Goal: Information Seeking & Learning: Check status

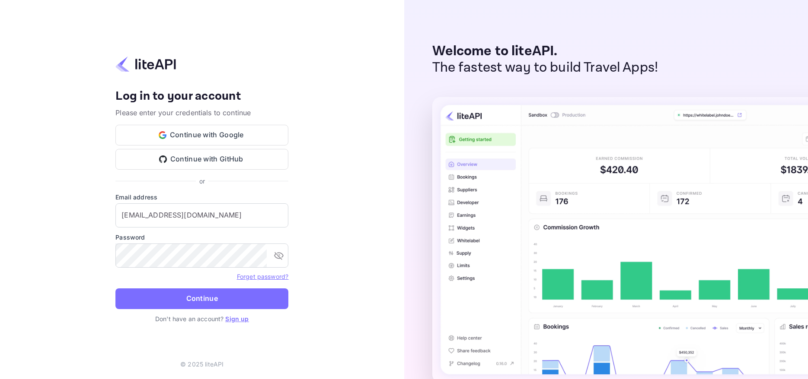
click at [213, 299] on button "Continue" at bounding box center [201, 299] width 173 height 21
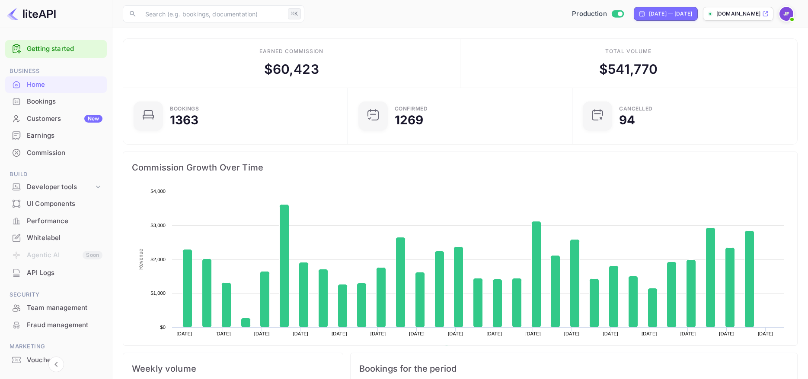
scroll to position [140, 219]
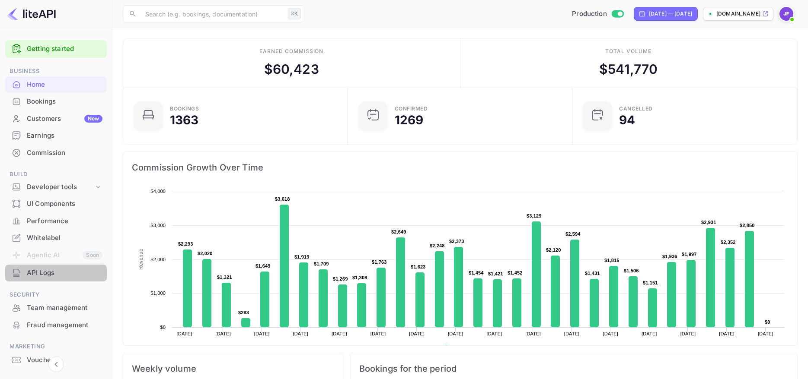
click at [40, 274] on div "API Logs" at bounding box center [65, 273] width 76 height 10
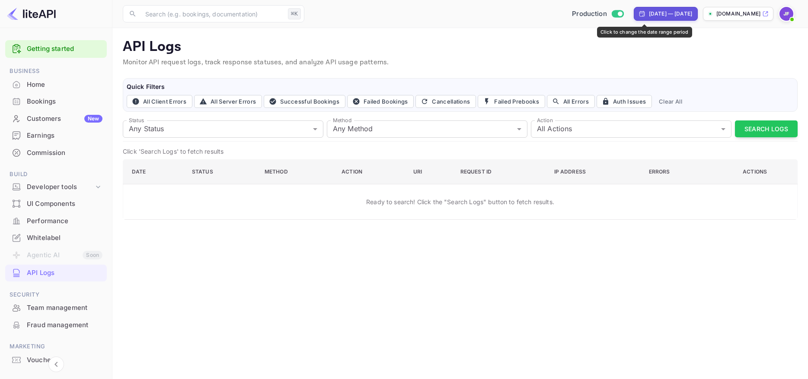
click at [649, 13] on div "[DATE] — [DATE]" at bounding box center [670, 14] width 43 height 8
select select "6"
select select "2025"
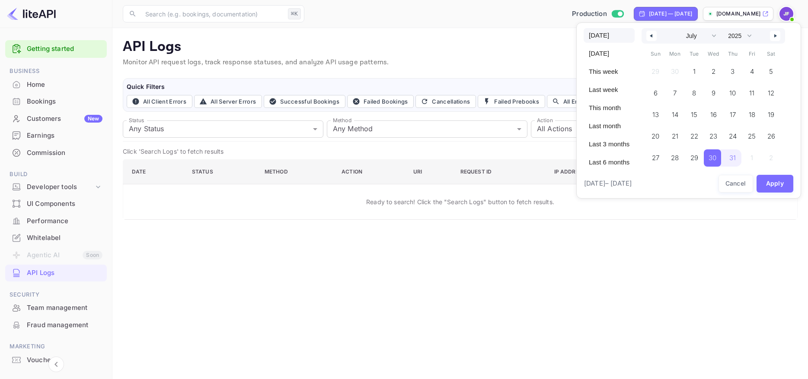
click at [600, 36] on span "[DATE]" at bounding box center [609, 35] width 51 height 15
select select "7"
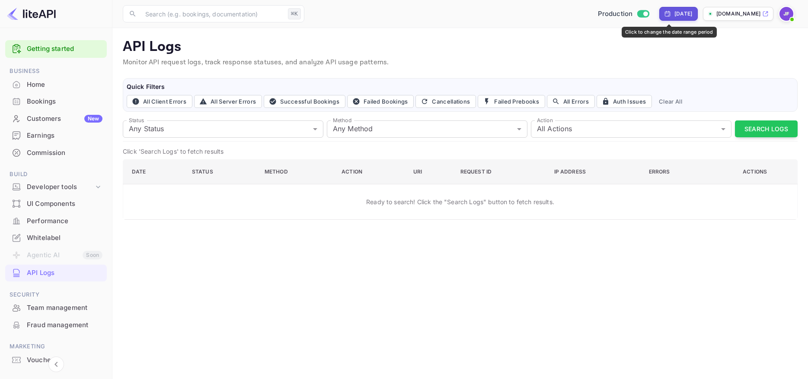
click at [667, 18] on div "[DATE]" at bounding box center [678, 14] width 38 height 14
select select "7"
select select "2025"
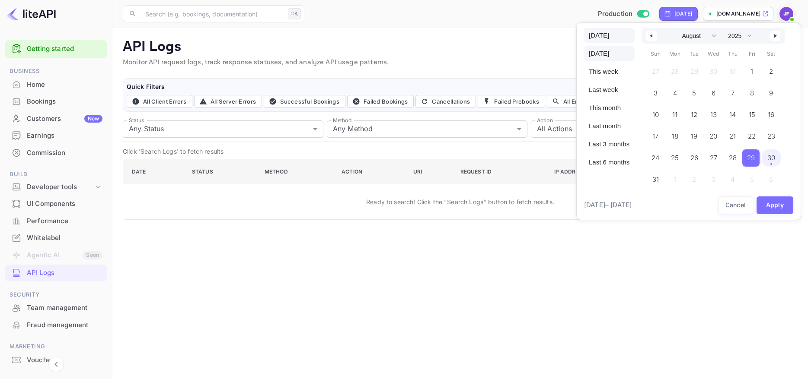
click at [606, 38] on span "[DATE]" at bounding box center [609, 35] width 51 height 15
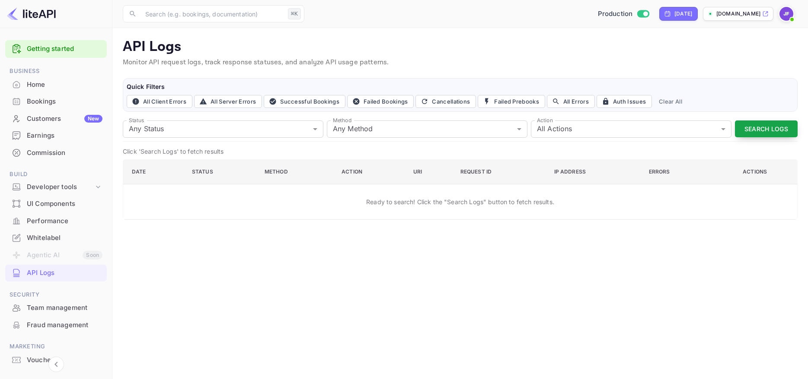
click at [763, 126] on button "Search Logs" at bounding box center [766, 129] width 63 height 17
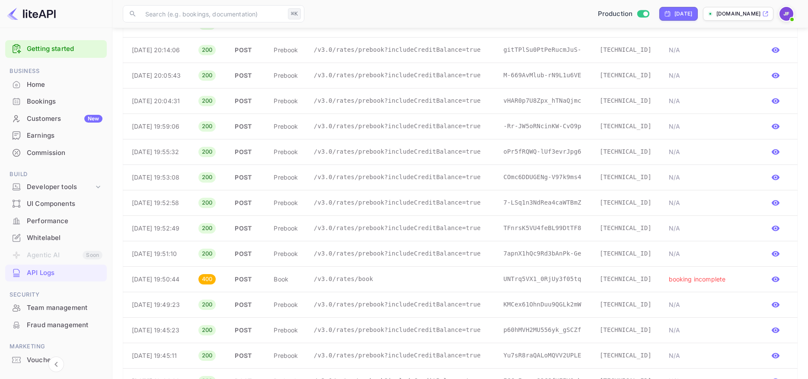
scroll to position [425, 0]
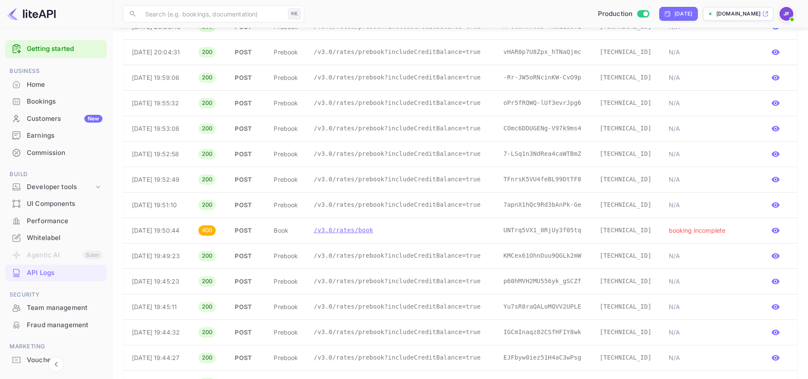
click at [387, 236] on td "/v3.0/rates/book" at bounding box center [402, 231] width 190 height 26
click at [386, 235] on p "/v3.0/rates/book" at bounding box center [402, 230] width 176 height 9
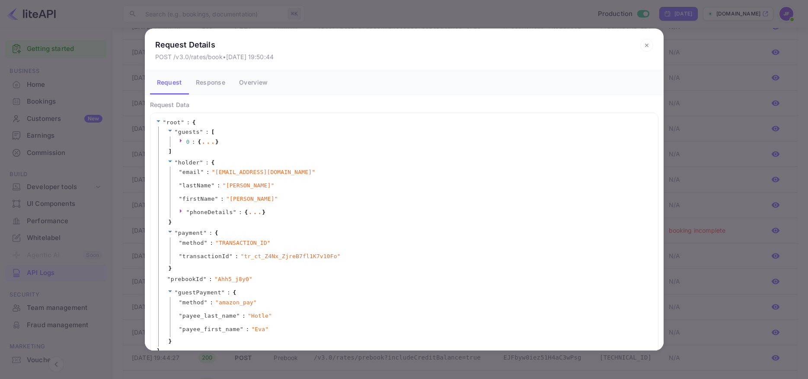
scroll to position [14, 0]
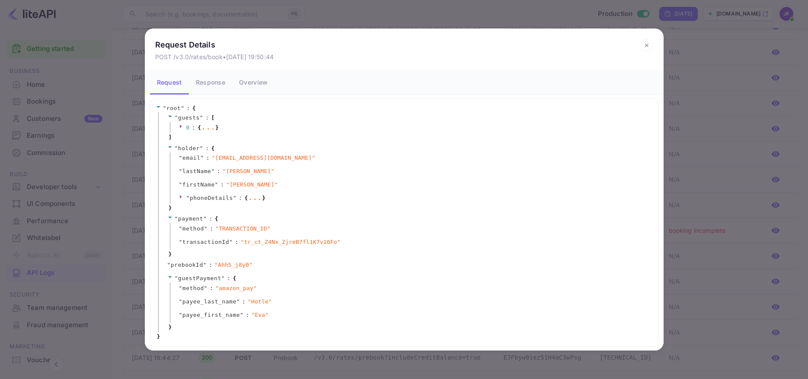
click at [189, 127] on span "0" at bounding box center [187, 127] width 3 height 6
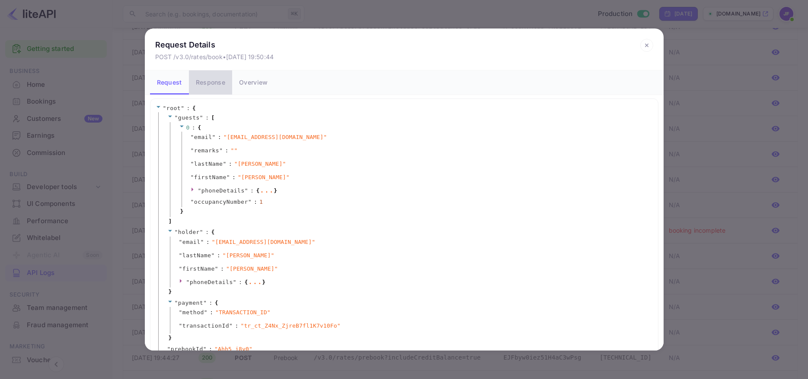
click at [217, 88] on button "Response" at bounding box center [210, 82] width 43 height 24
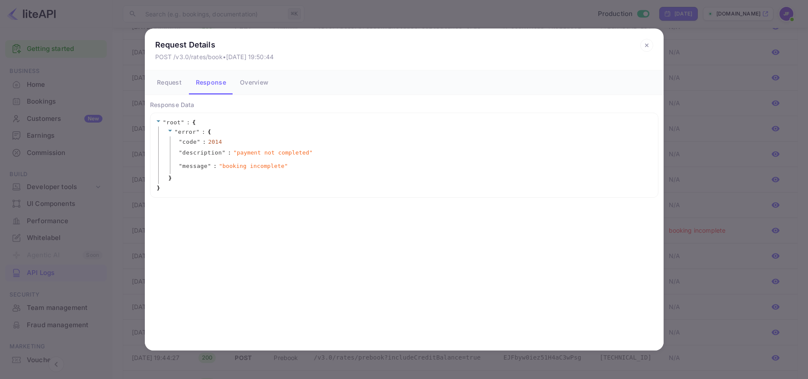
drag, startPoint x: 248, startPoint y: 87, endPoint x: 241, endPoint y: 88, distance: 6.5
click at [248, 87] on button "Overview" at bounding box center [254, 82] width 42 height 24
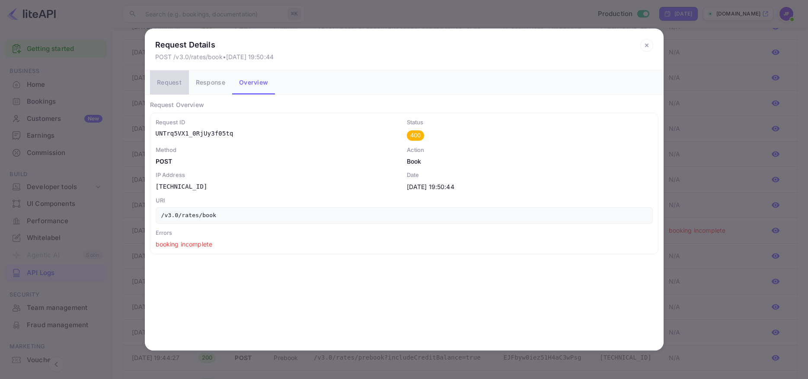
click at [162, 84] on button "Request" at bounding box center [169, 82] width 39 height 24
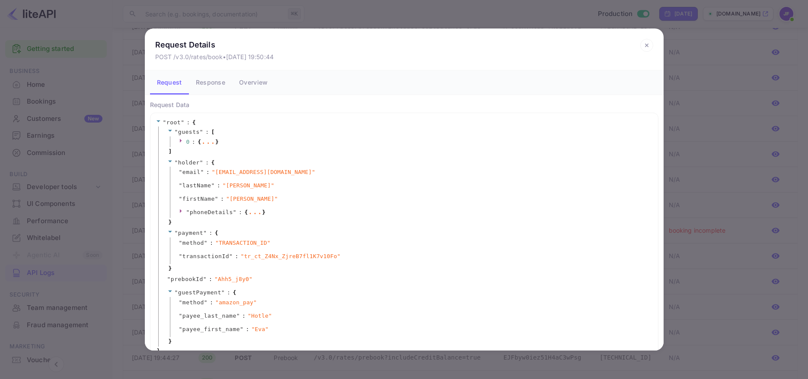
scroll to position [14, 0]
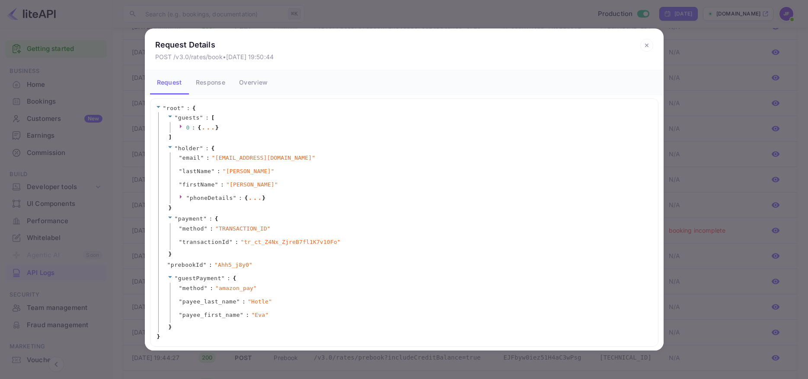
click at [179, 123] on div "0 : { ... }" at bounding box center [410, 127] width 481 height 11
click at [184, 126] on icon at bounding box center [182, 127] width 6 height 6
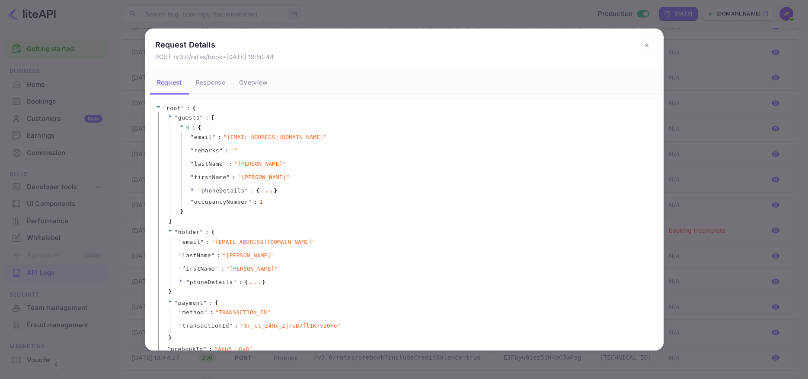
click at [184, 128] on icon at bounding box center [182, 127] width 6 height 6
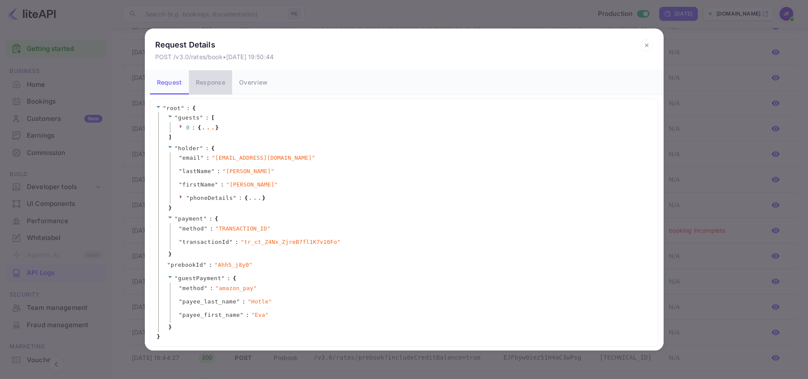
click at [210, 87] on button "Response" at bounding box center [210, 82] width 43 height 24
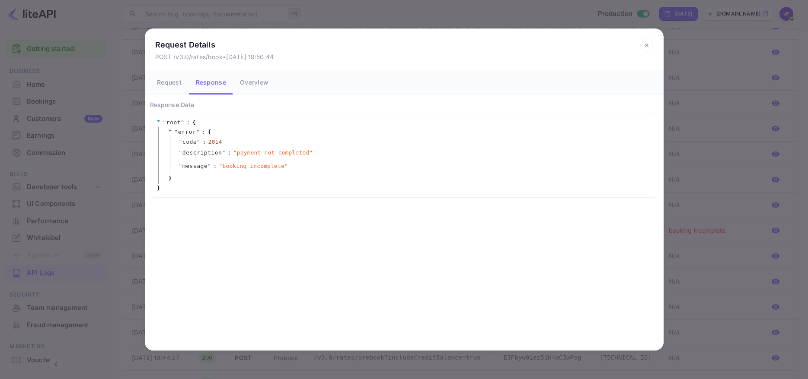
click at [649, 46] on icon at bounding box center [646, 45] width 13 height 13
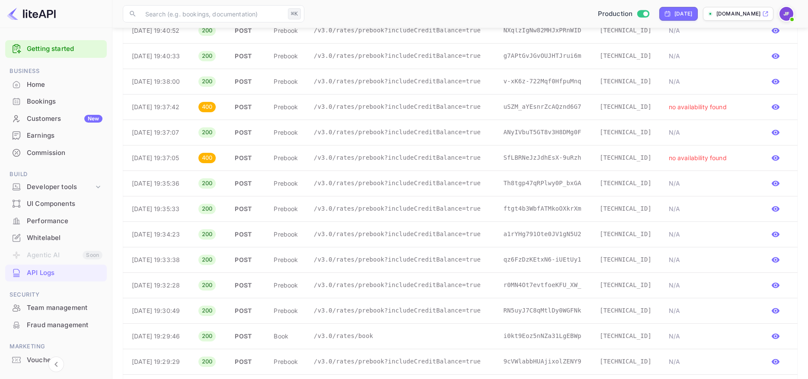
scroll to position [883, 0]
click at [379, 106] on p "/v3.0/rates/prebook?includeCreditBalance=true" at bounding box center [402, 104] width 176 height 9
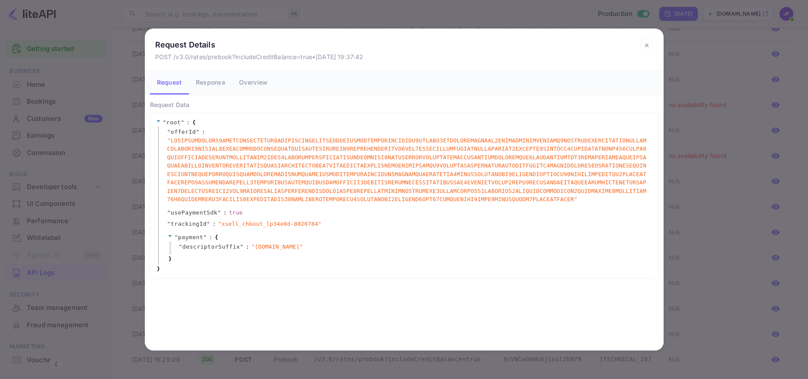
click at [646, 45] on icon at bounding box center [646, 45] width 3 height 3
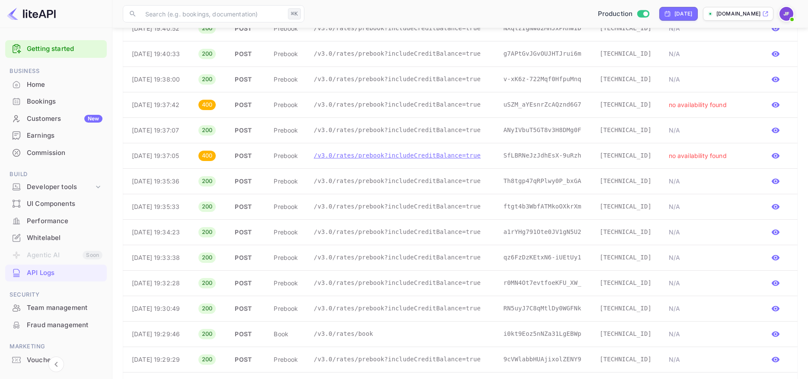
click at [354, 158] on p "/v3.0/rates/prebook?includeCreditBalance=true" at bounding box center [402, 155] width 176 height 9
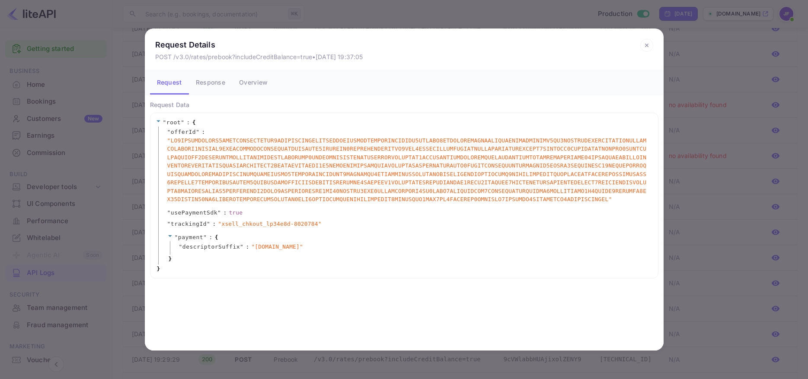
click at [210, 87] on button "Response" at bounding box center [210, 82] width 43 height 24
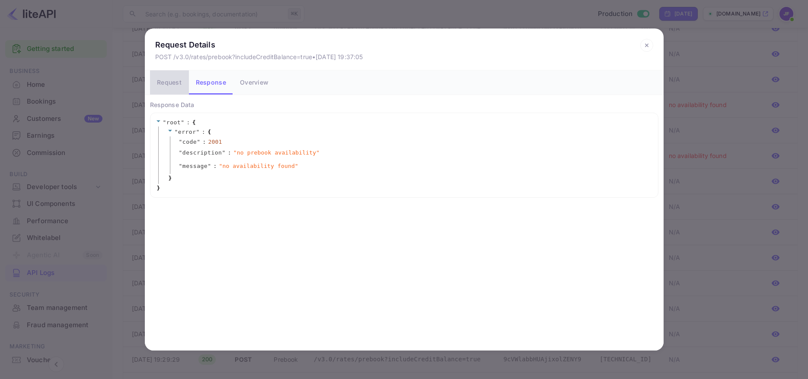
click at [167, 86] on button "Request" at bounding box center [169, 82] width 39 height 24
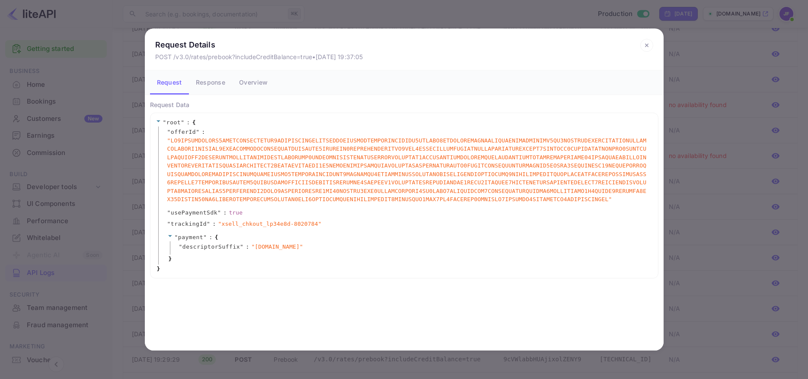
click at [648, 49] on icon at bounding box center [646, 45] width 13 height 13
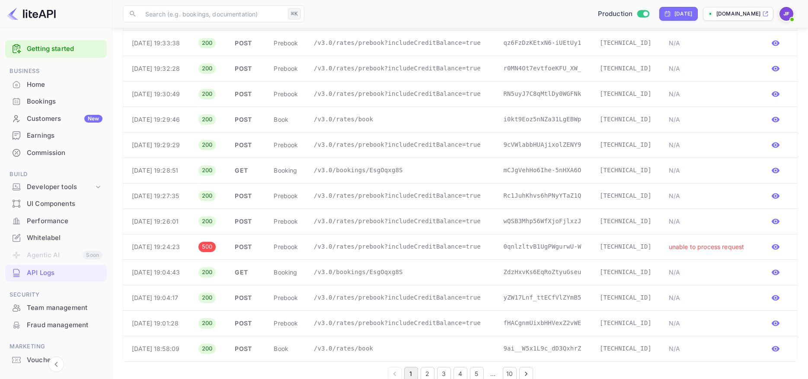
scroll to position [1110, 0]
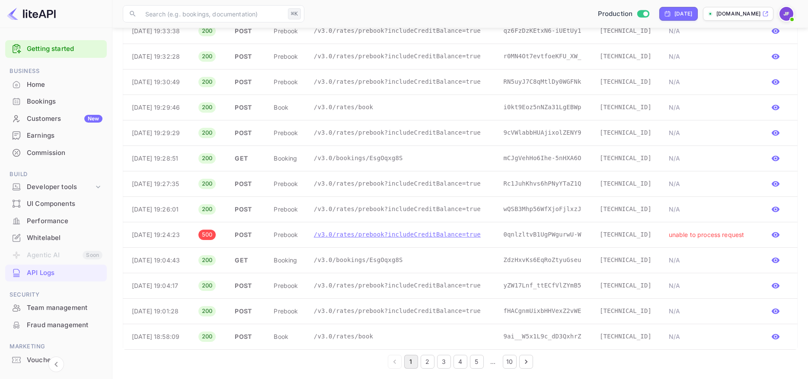
click at [382, 235] on p "/v3.0/rates/prebook?includeCreditBalance=true" at bounding box center [402, 234] width 176 height 9
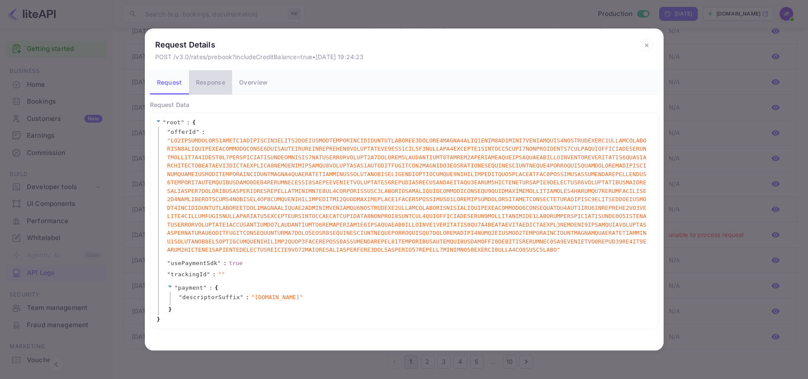
click at [209, 79] on button "Response" at bounding box center [210, 82] width 43 height 24
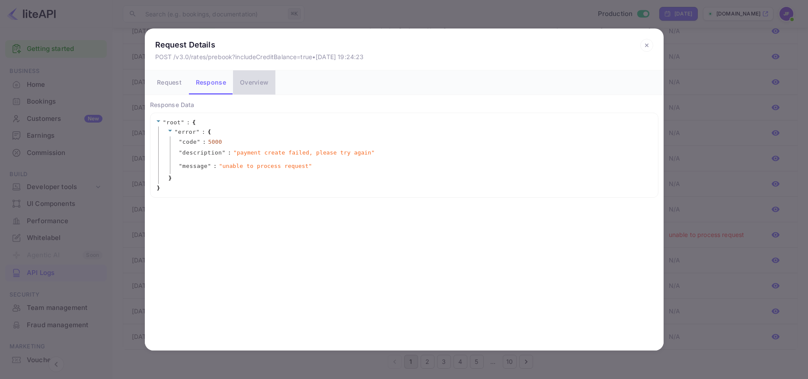
click at [256, 86] on button "Overview" at bounding box center [254, 82] width 42 height 24
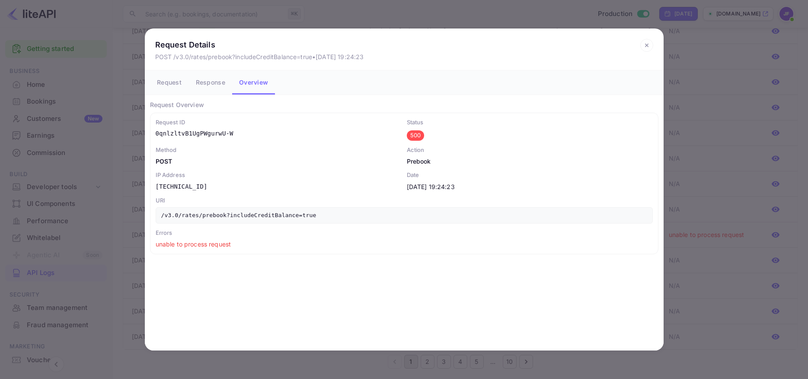
click at [176, 86] on button "Request" at bounding box center [169, 82] width 39 height 24
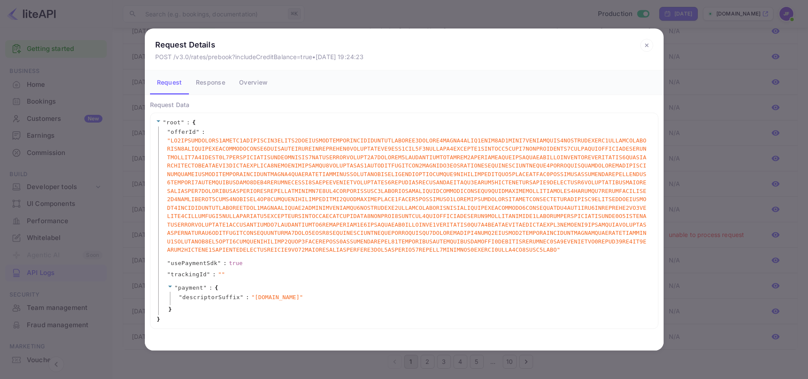
click at [647, 43] on icon at bounding box center [646, 45] width 13 height 13
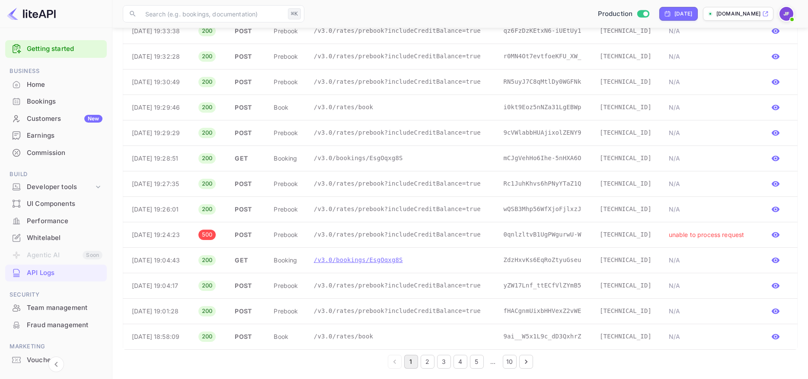
click at [383, 260] on p "/v3.0/bookings/EsgOqxg8S" at bounding box center [402, 260] width 176 height 9
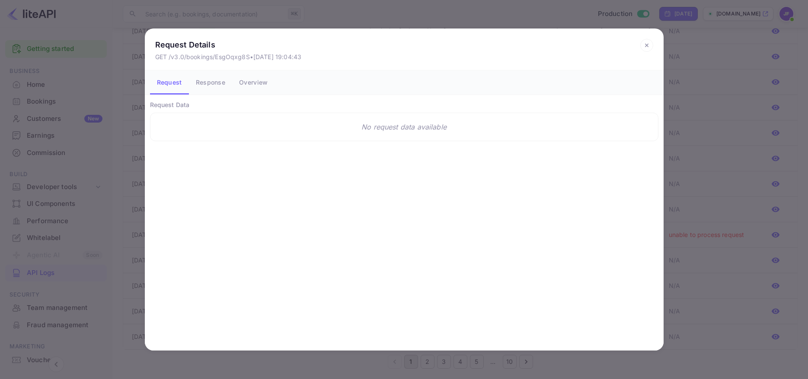
click at [373, 261] on div "Request Data No request data available" at bounding box center [404, 223] width 519 height 256
click at [217, 88] on button "Response" at bounding box center [210, 82] width 43 height 24
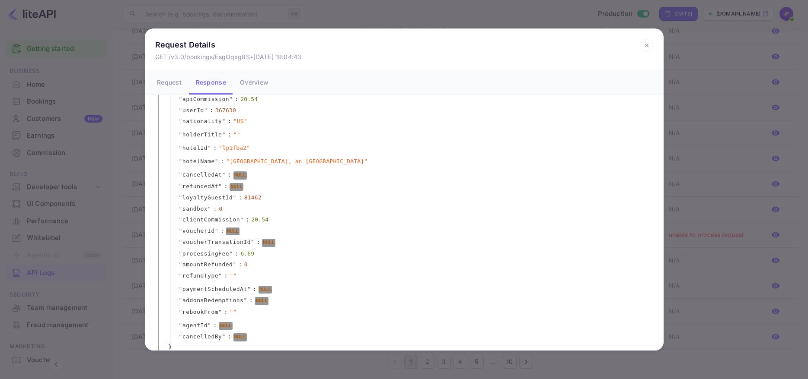
scroll to position [632, 0]
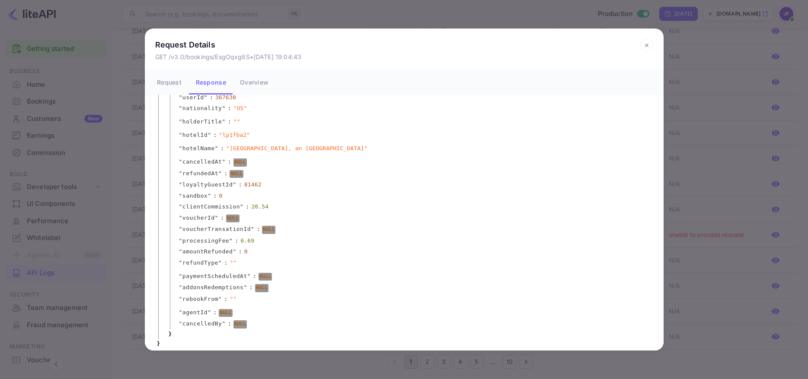
click at [644, 47] on icon at bounding box center [646, 45] width 13 height 13
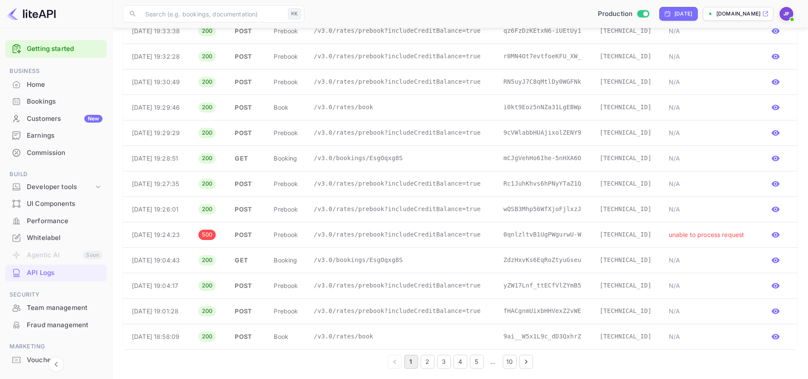
scroll to position [0, 0]
click at [431, 364] on button "2" at bounding box center [428, 362] width 14 height 14
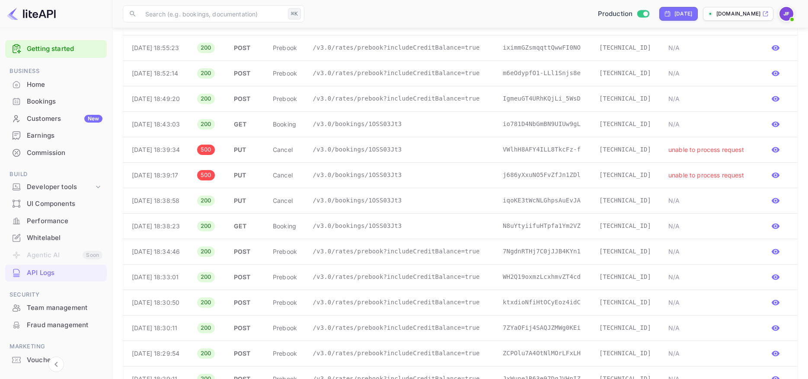
scroll to position [181, 0]
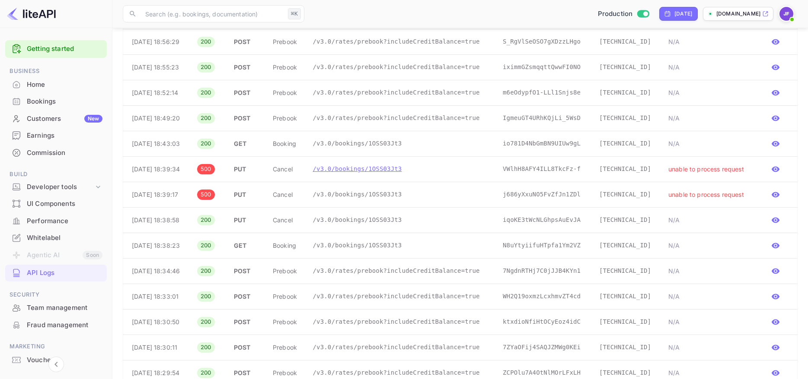
click at [376, 169] on p "/v3.0/bookings/1OSS03Jt3" at bounding box center [401, 169] width 176 height 9
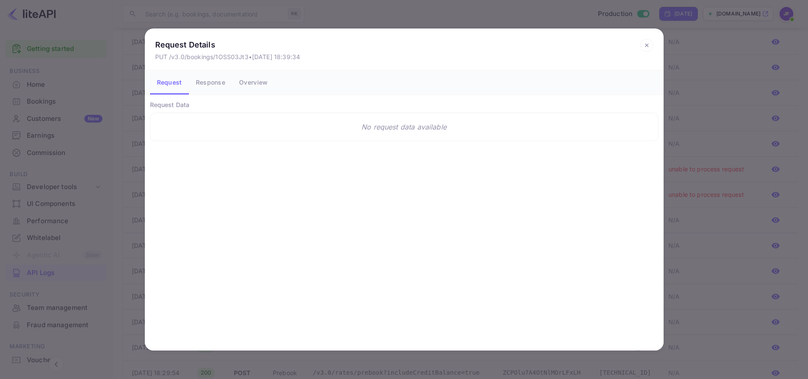
click at [210, 84] on button "Response" at bounding box center [210, 82] width 43 height 24
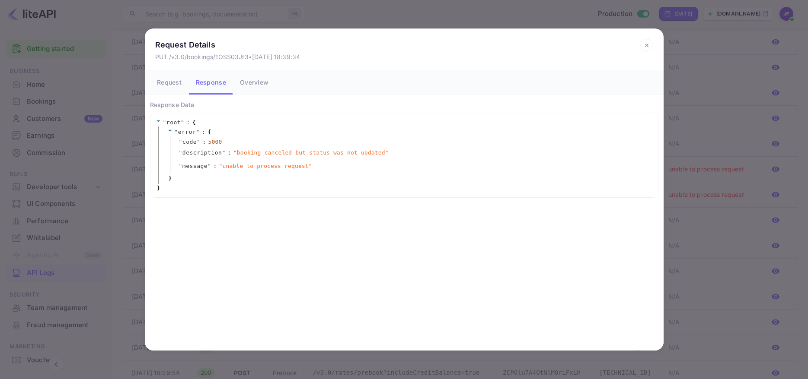
click at [646, 49] on icon at bounding box center [646, 45] width 13 height 13
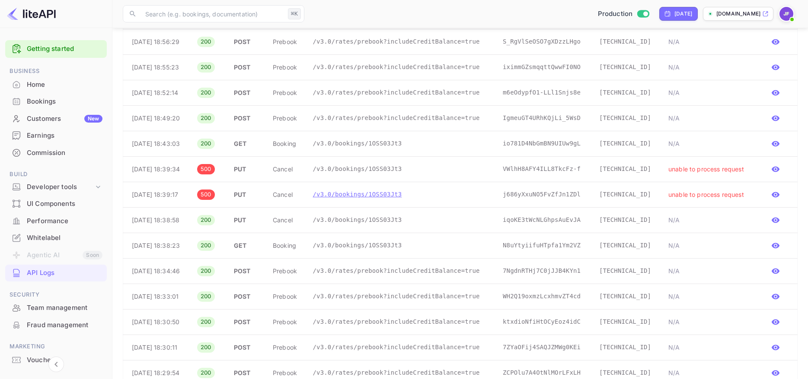
click at [379, 193] on p "/v3.0/bookings/1OSS03Jt3" at bounding box center [401, 194] width 176 height 9
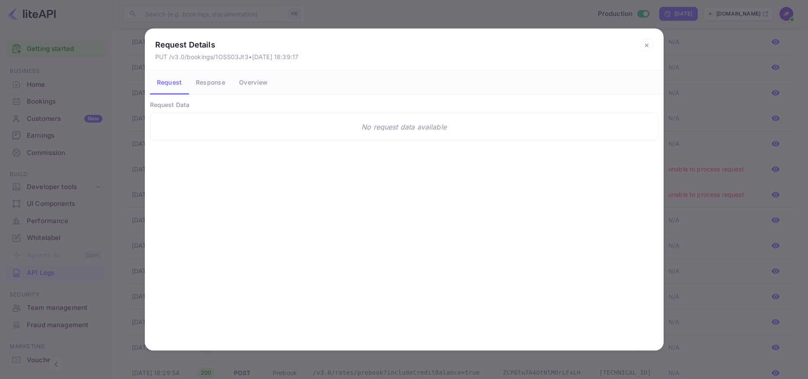
click at [218, 80] on button "Response" at bounding box center [210, 82] width 43 height 24
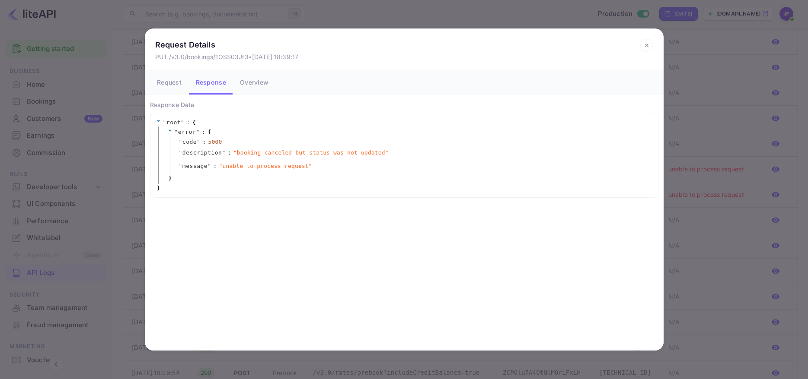
click at [650, 46] on icon at bounding box center [646, 45] width 13 height 13
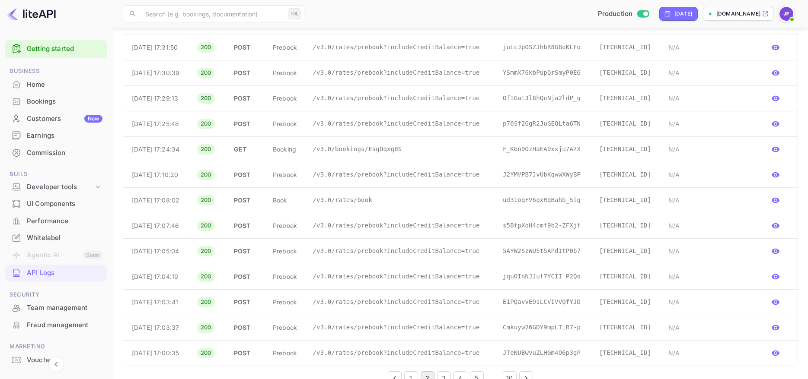
scroll to position [1110, 0]
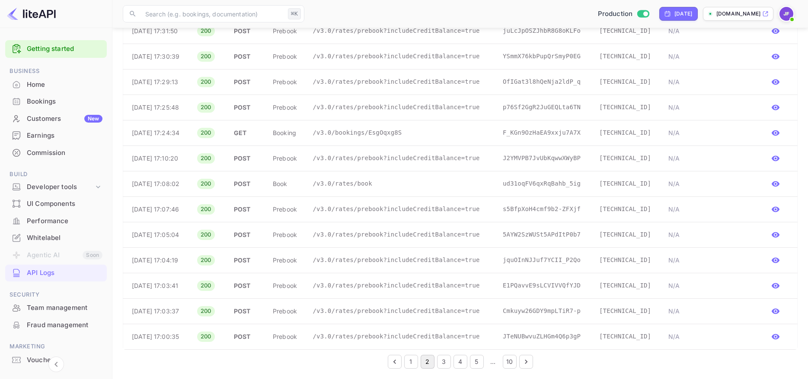
click at [445, 363] on button "3" at bounding box center [444, 362] width 14 height 14
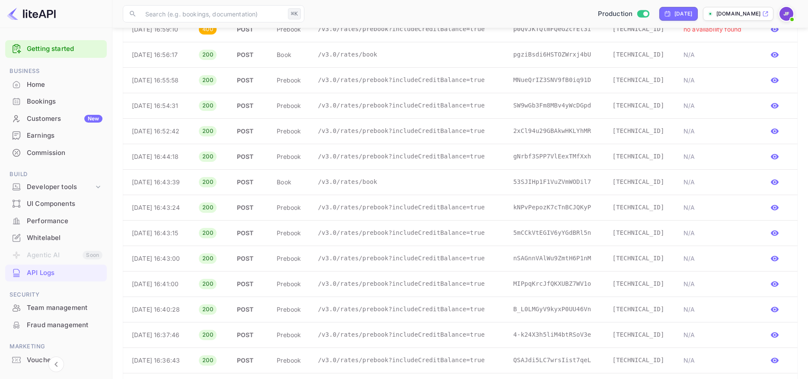
scroll to position [0, 0]
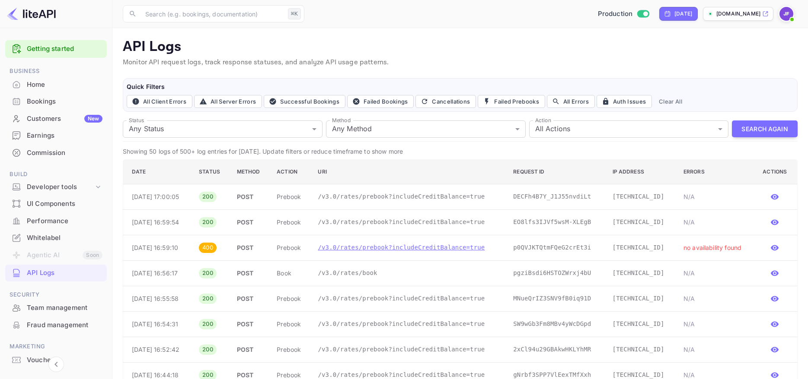
click at [392, 246] on p "/v3.0/rates/prebook?includeCreditBalance=true" at bounding box center [409, 247] width 182 height 9
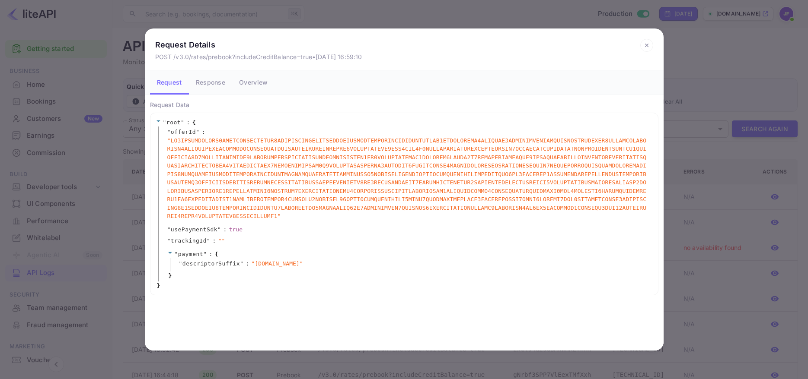
click at [647, 45] on icon at bounding box center [646, 45] width 13 height 13
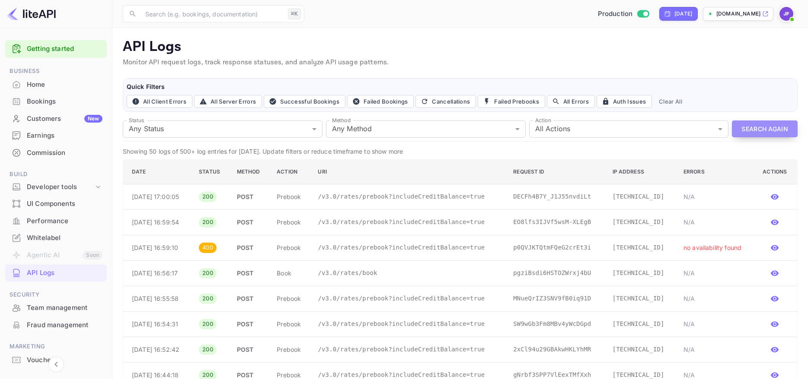
click at [749, 125] on button "Search Again" at bounding box center [765, 129] width 66 height 17
